Goal: Check status: Check status

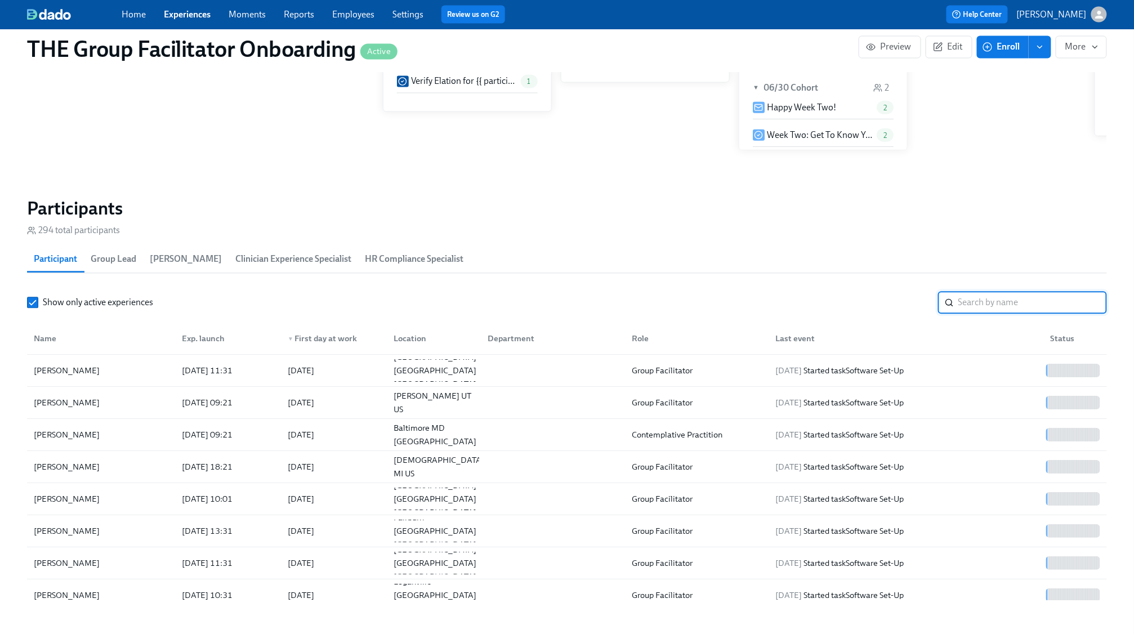
click at [978, 301] on input "search" at bounding box center [1032, 303] width 149 height 23
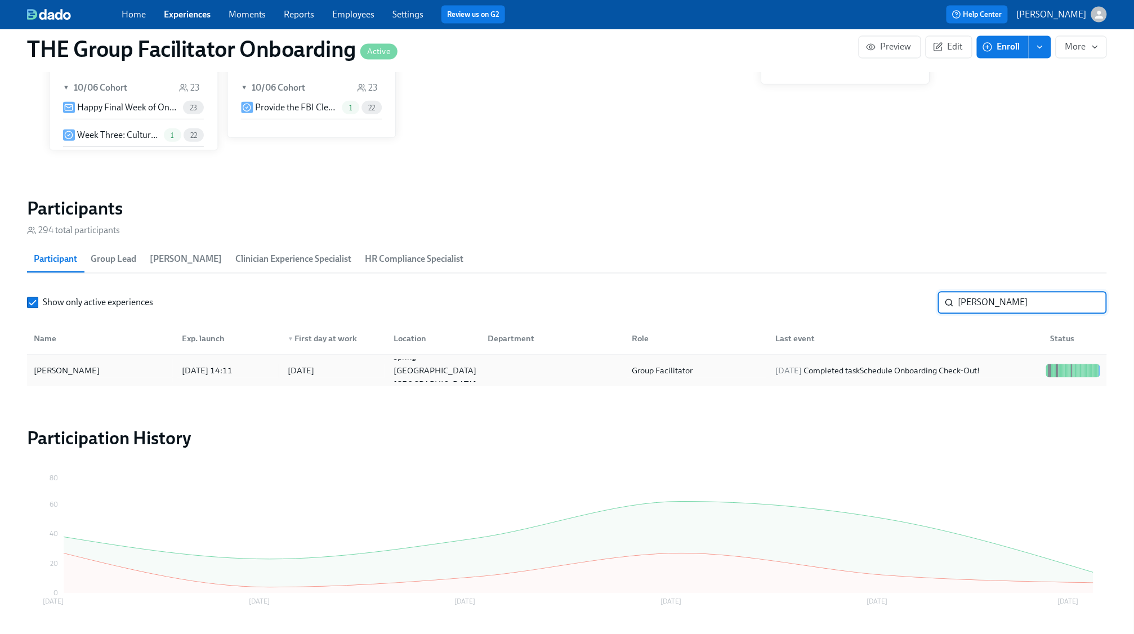
type input "[PERSON_NAME]"
click at [948, 359] on div "[PERSON_NAME] [DATE] 14:11 2025/09/15 Spring [GEOGRAPHIC_DATA] US Group Facilit…" at bounding box center [567, 371] width 1080 height 32
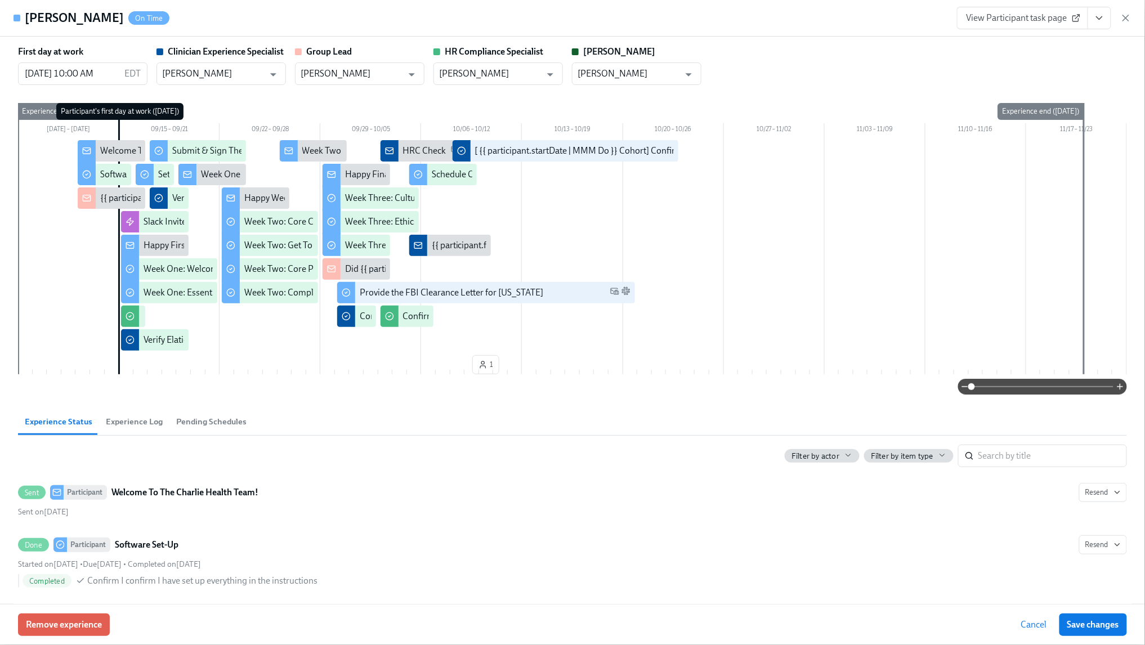
click at [1100, 19] on icon "View task page" at bounding box center [1100, 18] width 6 height 3
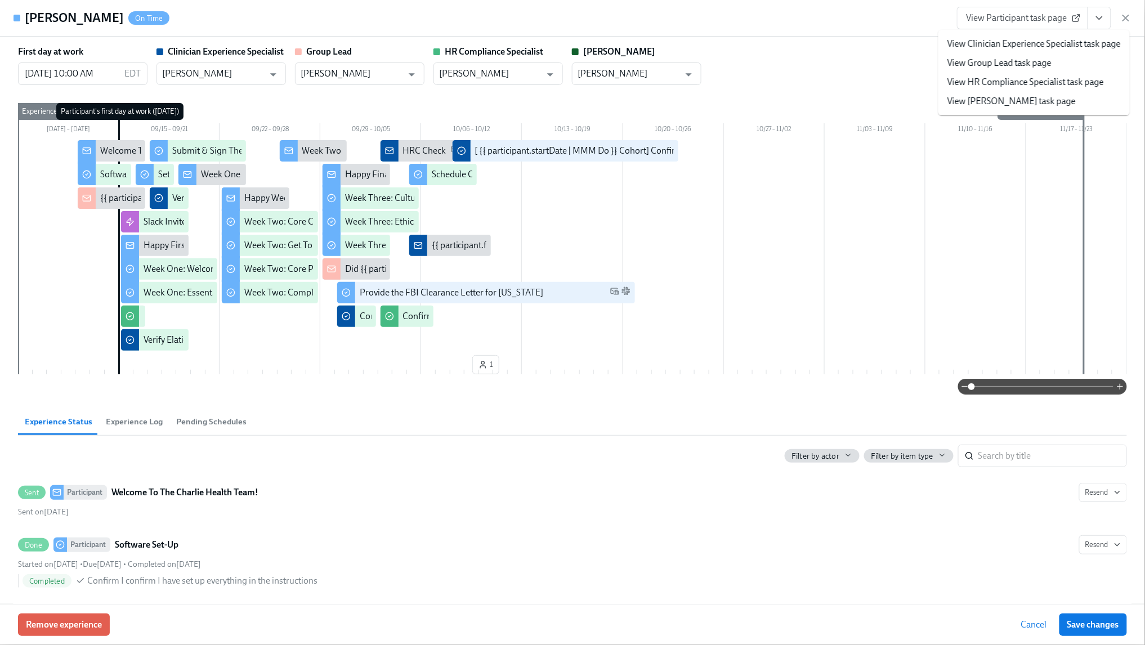
click at [1076, 44] on link "View Clinician Experience Specialist task page" at bounding box center [1034, 44] width 173 height 12
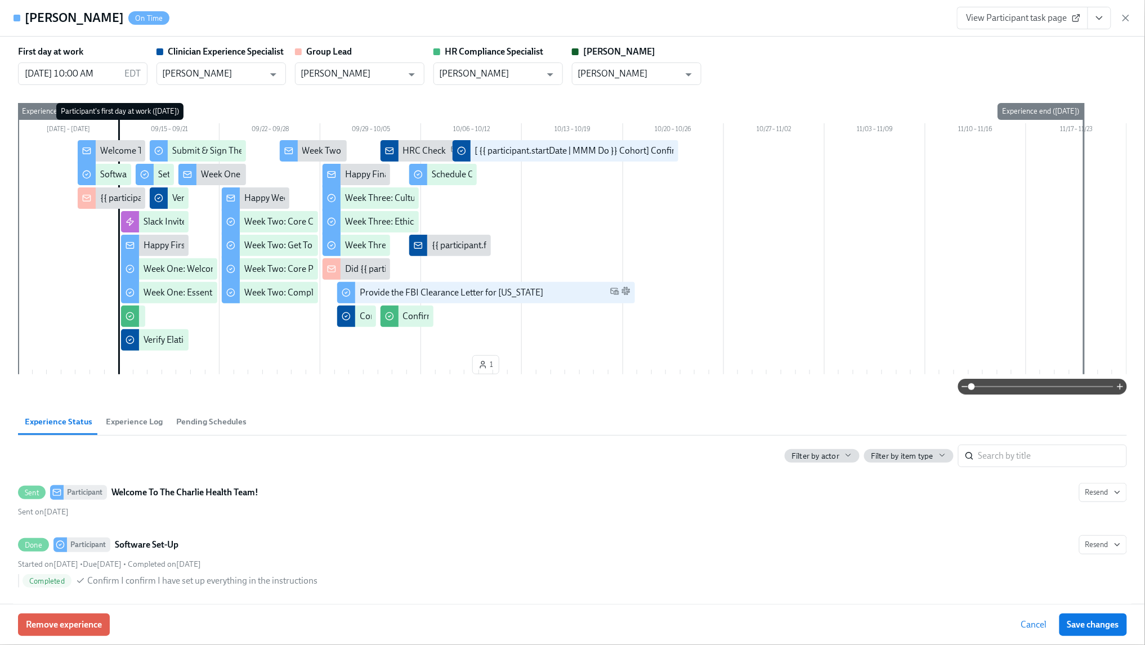
click at [1125, 14] on icon "button" at bounding box center [1125, 17] width 11 height 11
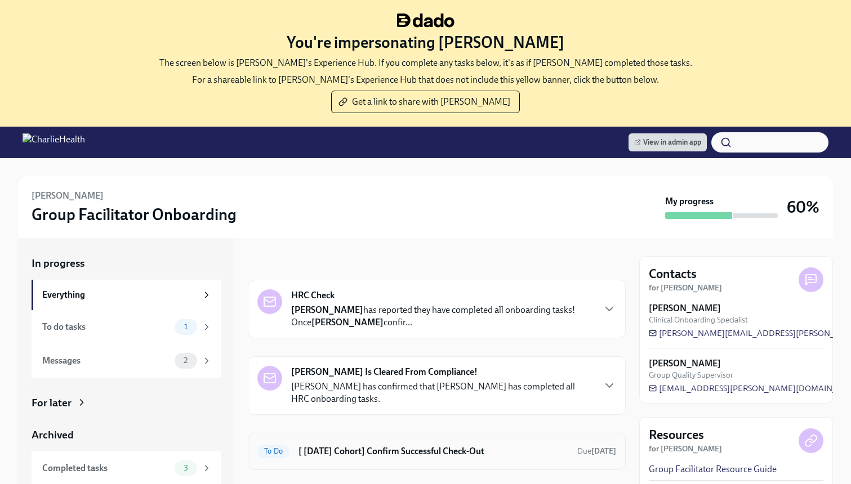
click at [450, 446] on h6 "[ [DATE] Cohort] Confirm Successful Check-Out" at bounding box center [433, 451] width 270 height 12
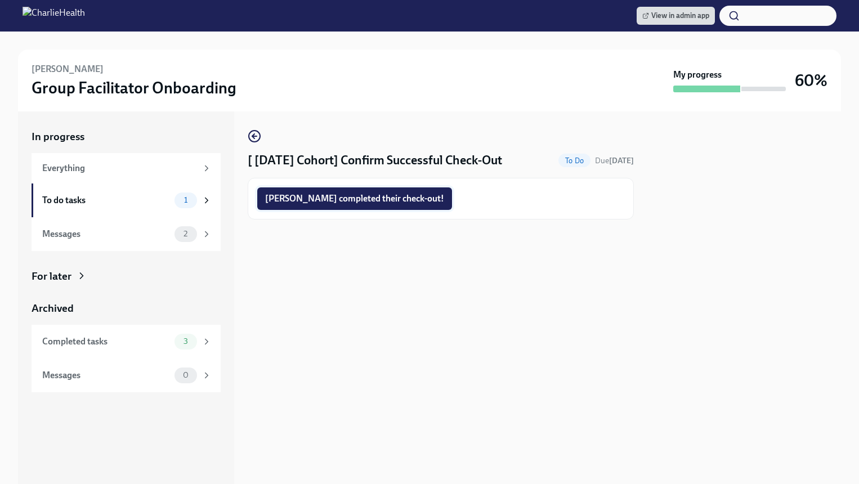
click at [390, 196] on span "Marty completed their check-out!" at bounding box center [354, 198] width 179 height 11
